Goal: Transaction & Acquisition: Purchase product/service

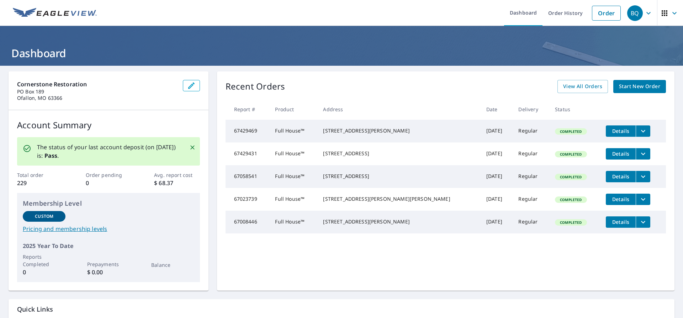
click at [627, 86] on span "Start New Order" at bounding box center [639, 86] width 41 height 9
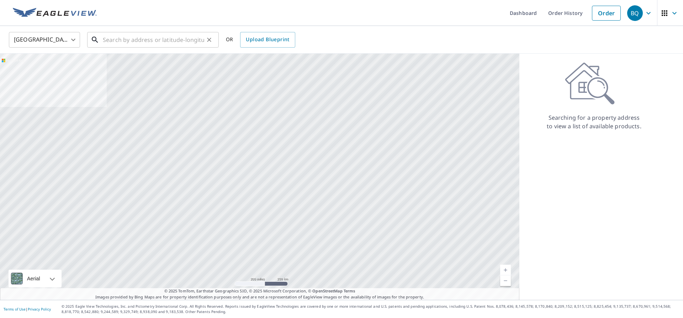
click at [140, 37] on input "text" at bounding box center [153, 40] width 101 height 20
paste input "[STREET_ADDRESS][PERSON_NAME]"
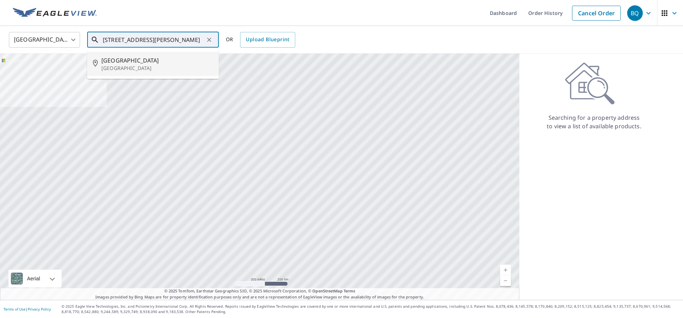
click at [144, 59] on span "[GEOGRAPHIC_DATA]" at bounding box center [157, 60] width 112 height 9
type input "[STREET_ADDRESS][PERSON_NAME]"
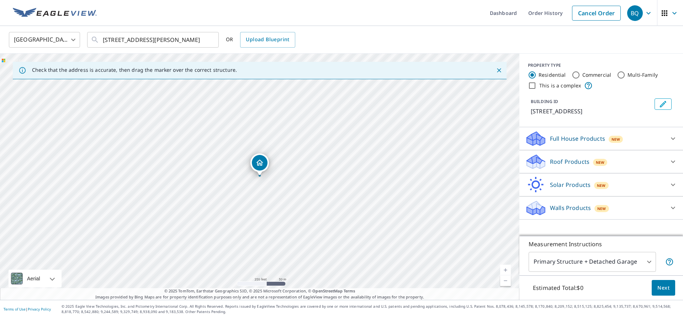
click at [675, 141] on div at bounding box center [672, 138] width 17 height 17
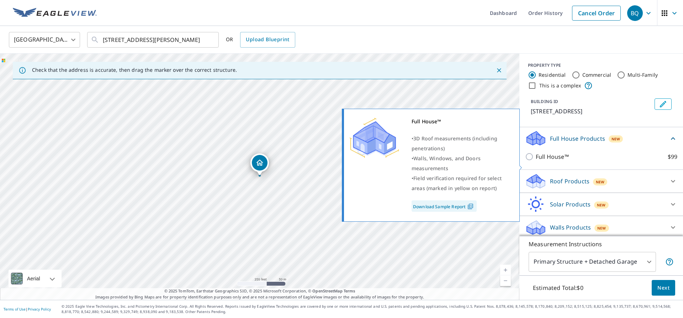
click at [528, 161] on input "Full House™ $99" at bounding box center [530, 157] width 11 height 9
checkbox input "true"
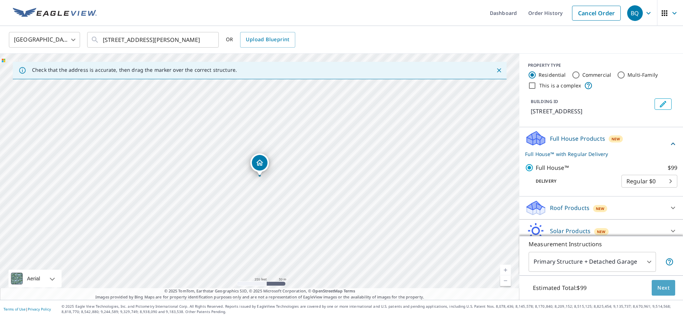
click at [659, 287] on span "Next" at bounding box center [663, 288] width 12 height 9
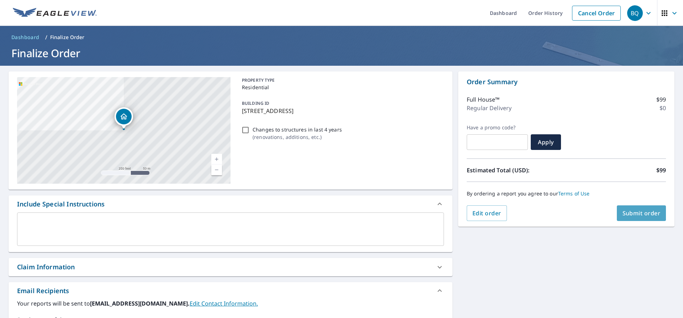
click at [642, 211] on span "Submit order" at bounding box center [641, 214] width 38 height 8
